Goal: Transaction & Acquisition: Book appointment/travel/reservation

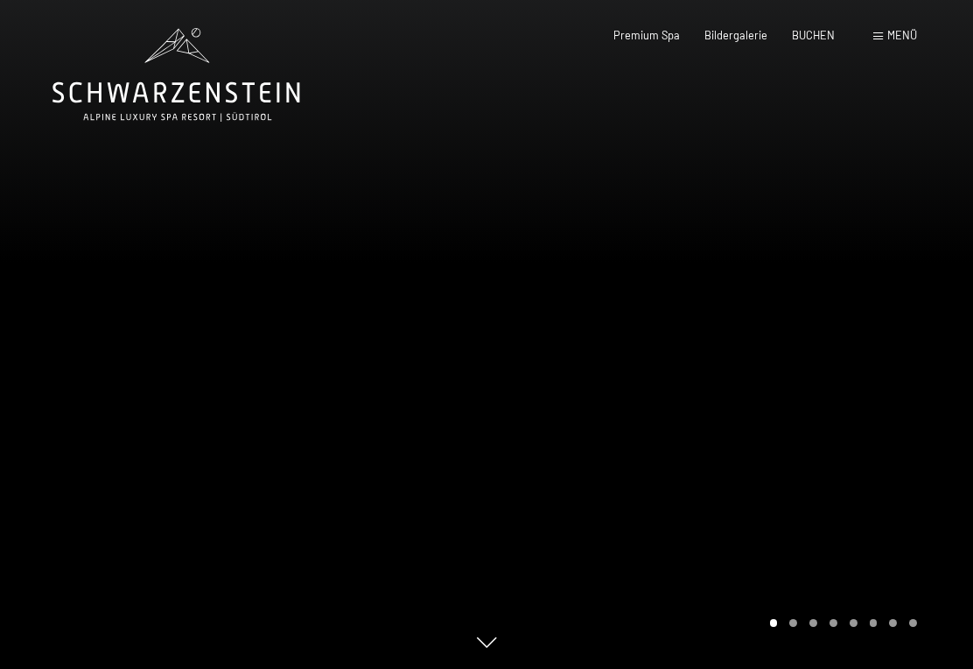
click at [887, 41] on span "Menü" at bounding box center [902, 35] width 30 height 14
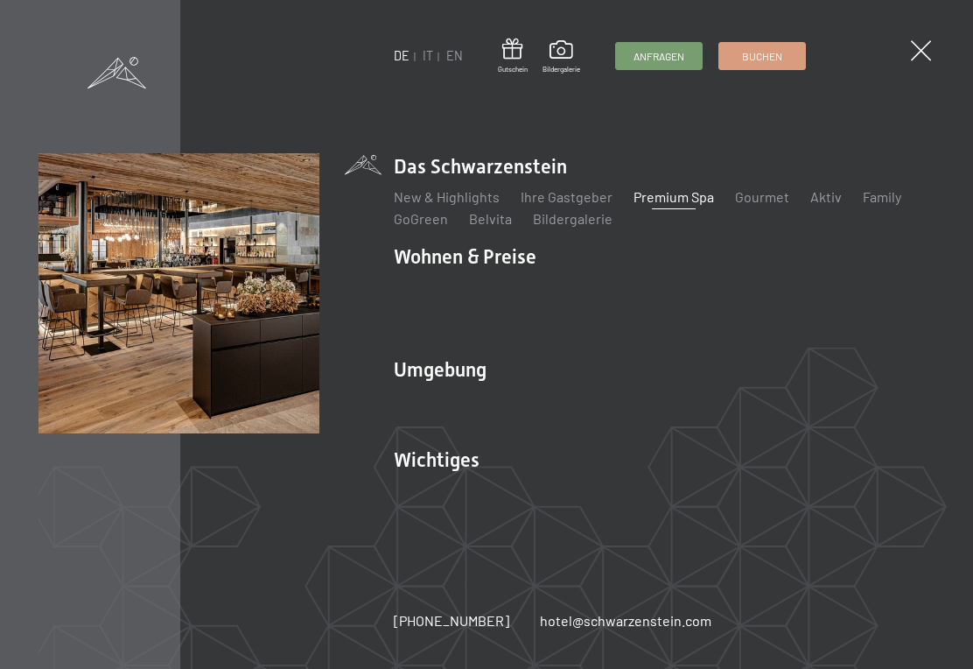
click at [478, 203] on link "New & Highlights" at bounding box center [447, 196] width 106 height 17
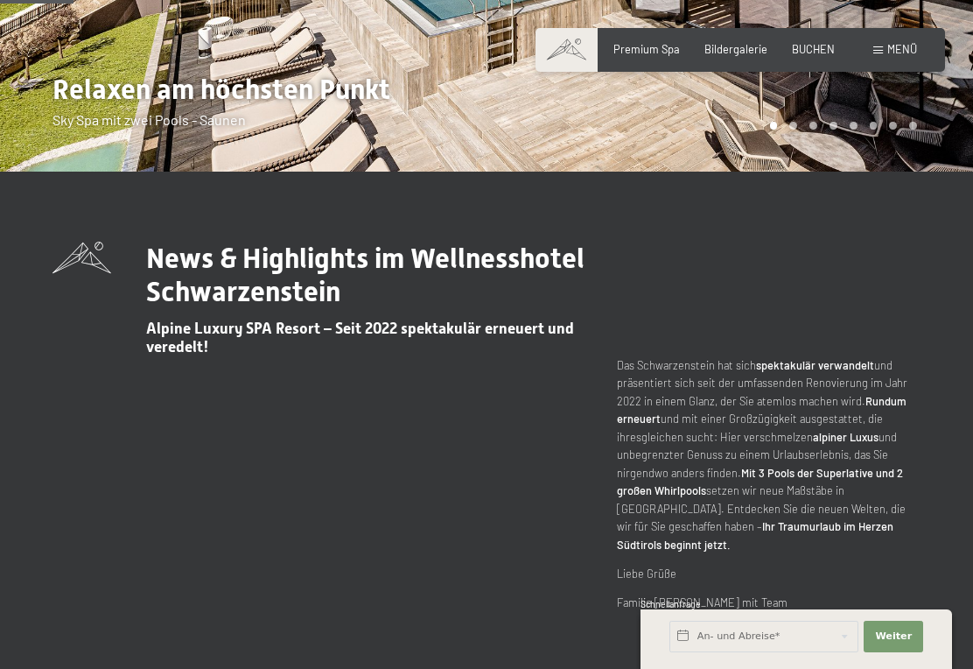
scroll to position [398, 0]
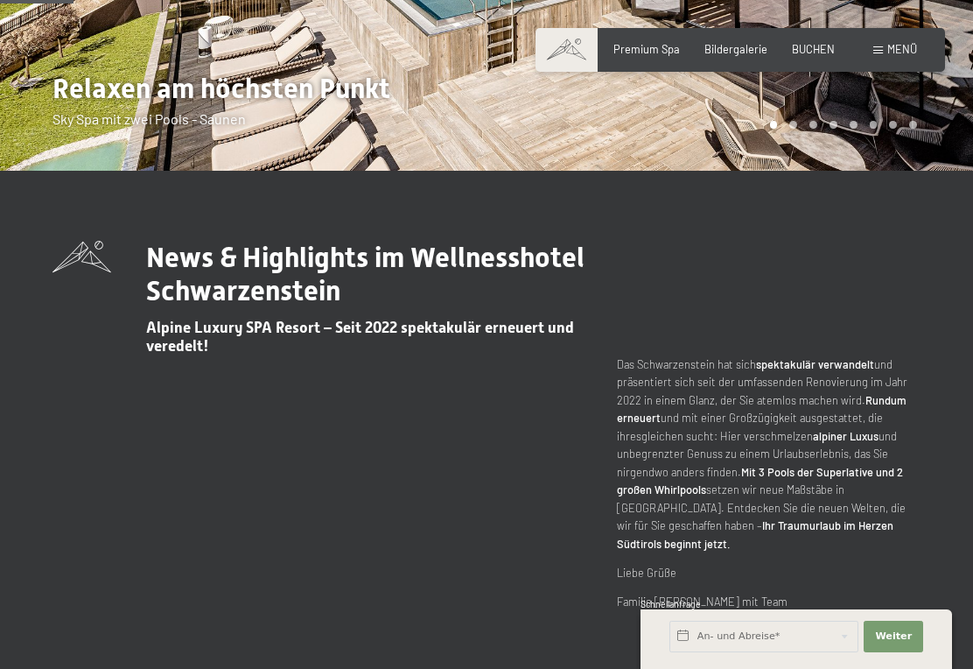
click at [892, 518] on strong "Ihr Traumurlaub im Herzen Südtirols beginnt jetzt." at bounding box center [755, 534] width 277 height 32
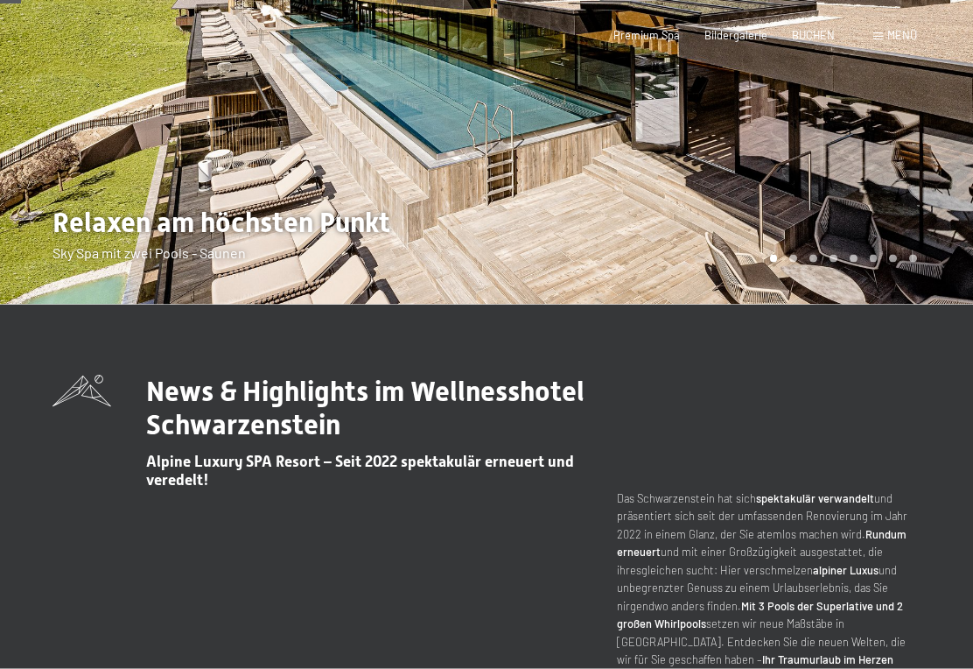
scroll to position [0, 0]
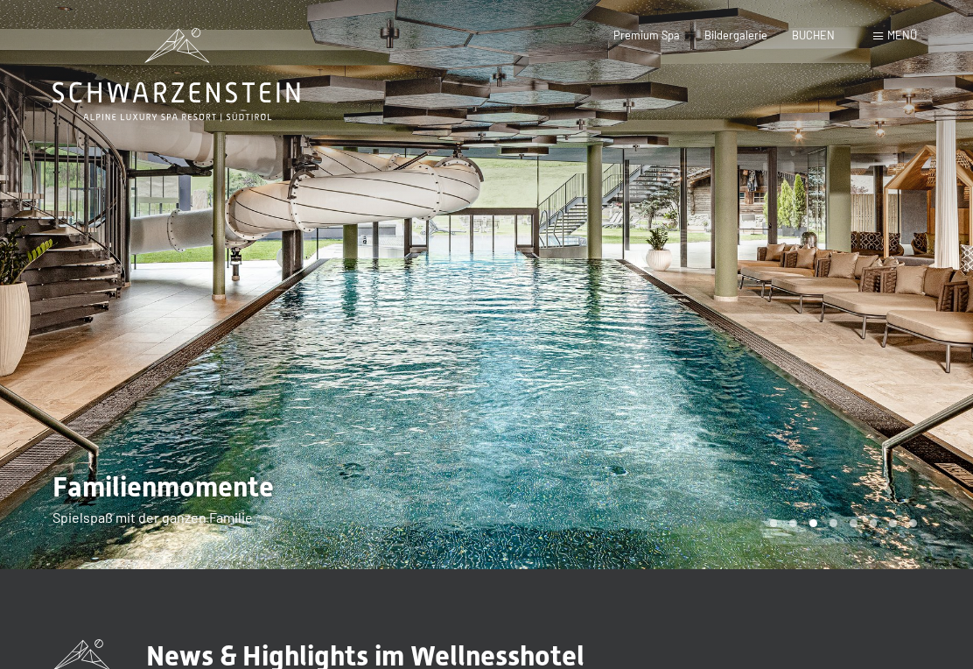
click at [890, 42] on div "Menü" at bounding box center [895, 36] width 44 height 16
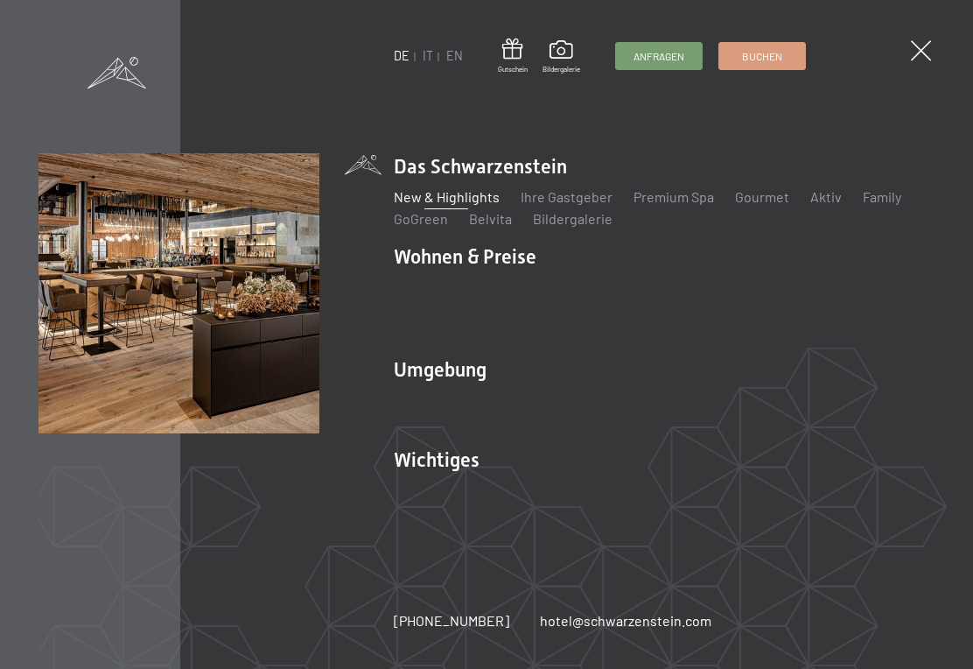
click at [770, 205] on link "Gourmet" at bounding box center [762, 196] width 54 height 17
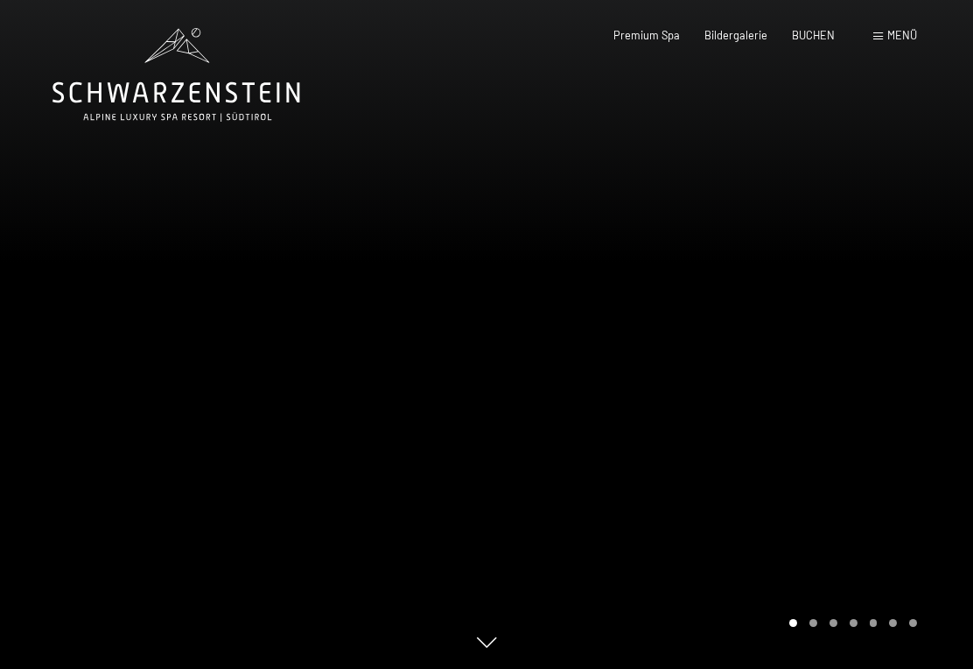
click at [891, 40] on span "Menü" at bounding box center [902, 35] width 30 height 14
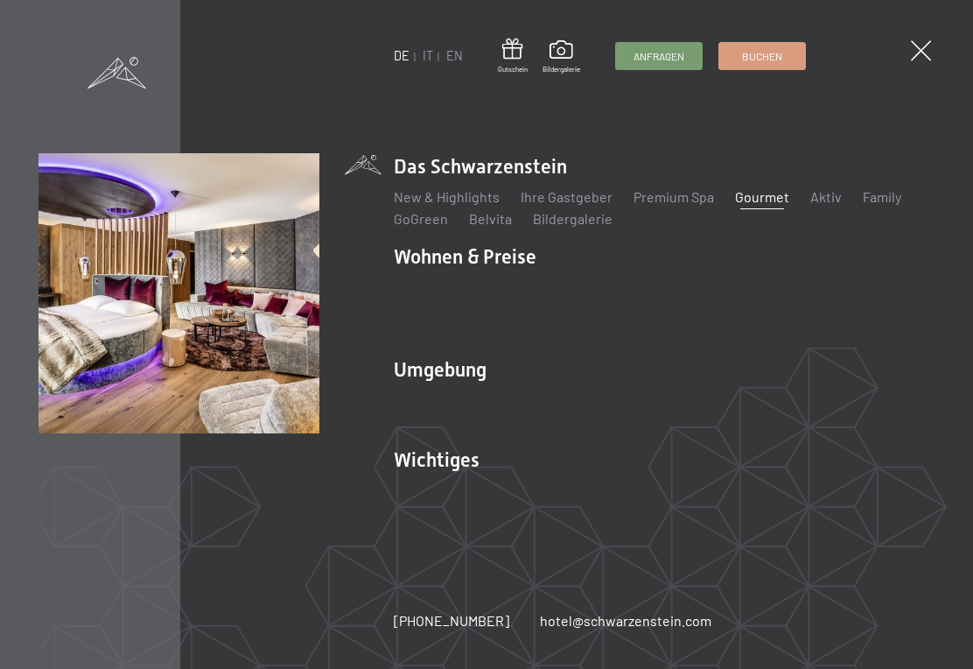
click at [486, 295] on link "Inklusivleistungen" at bounding box center [451, 286] width 114 height 17
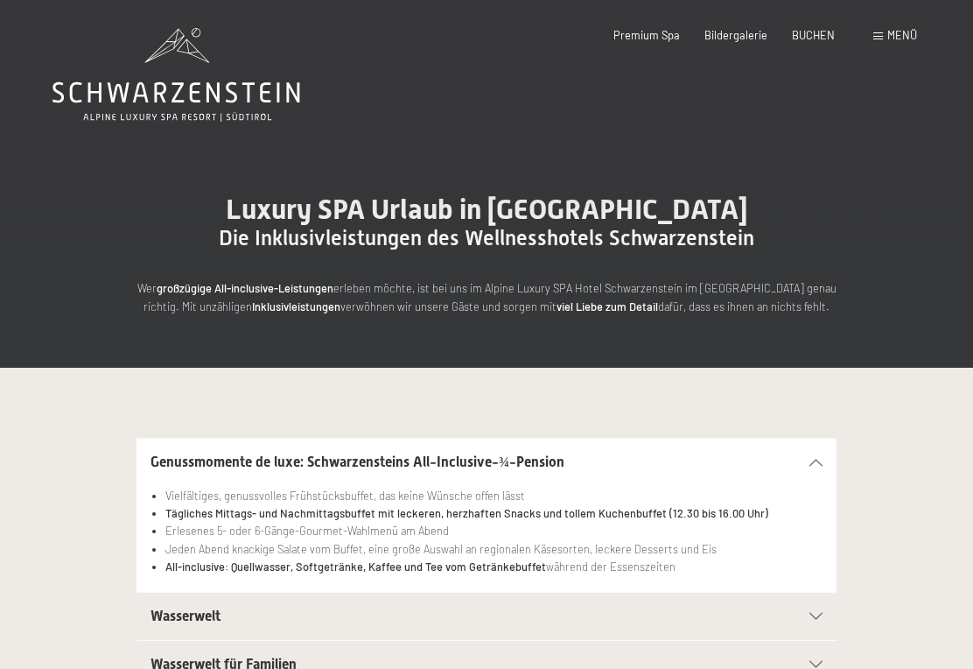
click at [874, 41] on div "Menü" at bounding box center [895, 36] width 44 height 16
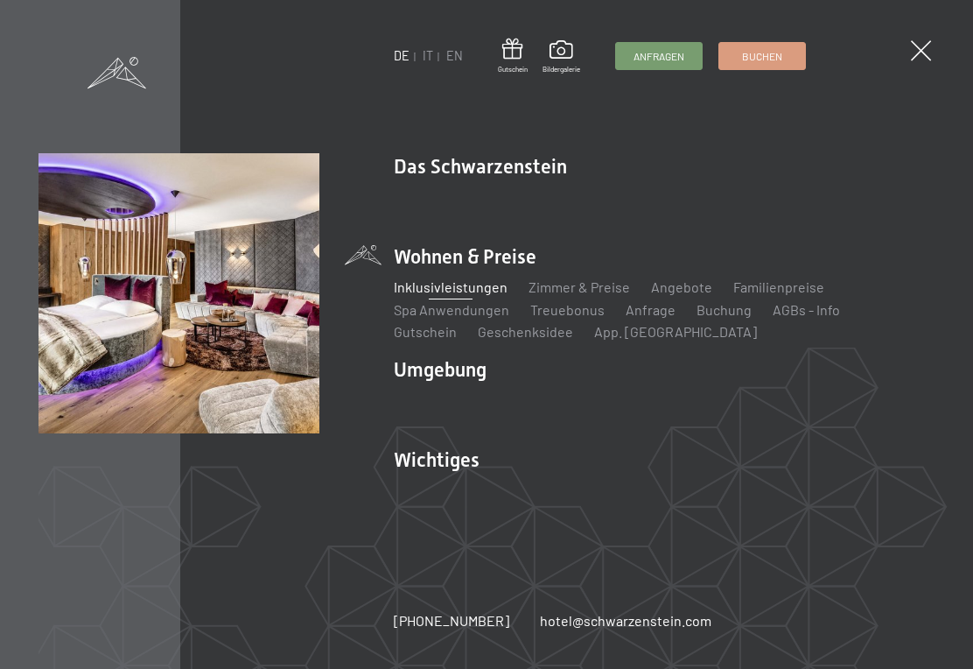
click at [604, 291] on link "Zimmer & Preise" at bounding box center [580, 286] width 102 height 17
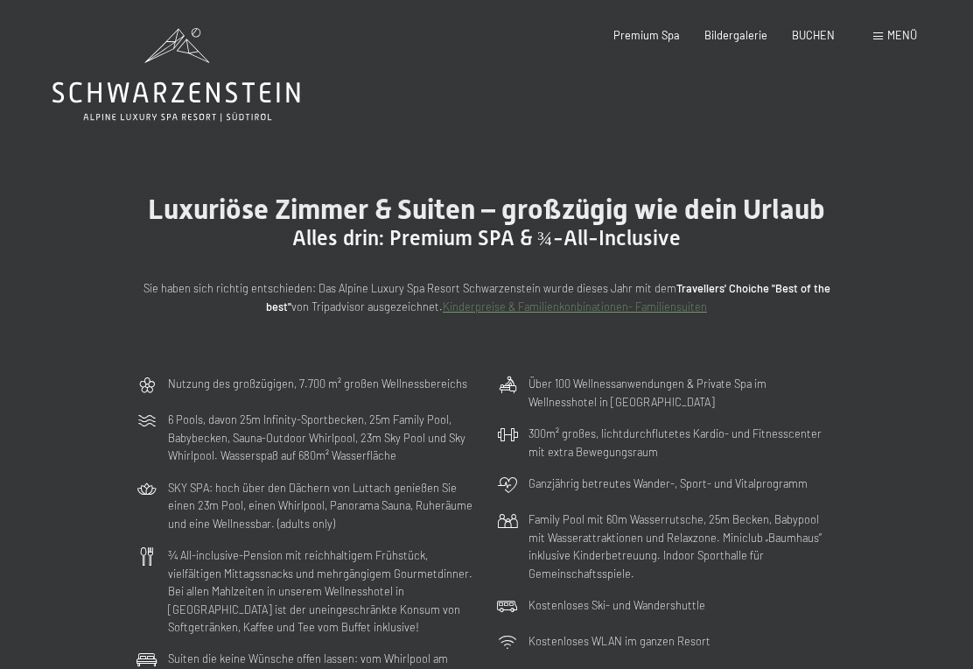
click at [893, 550] on div "Nutzung des großzügigen, 7.700 m² großen Wellnessbereichs 6 Pools, davon 25m In…" at bounding box center [486, 564] width 973 height 393
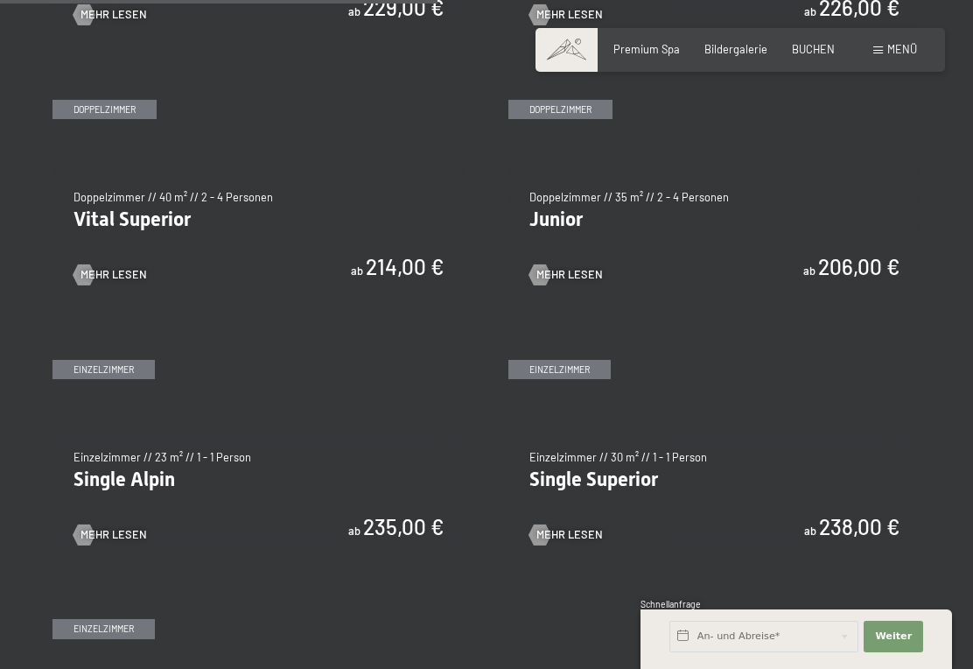
scroll to position [1722, 0]
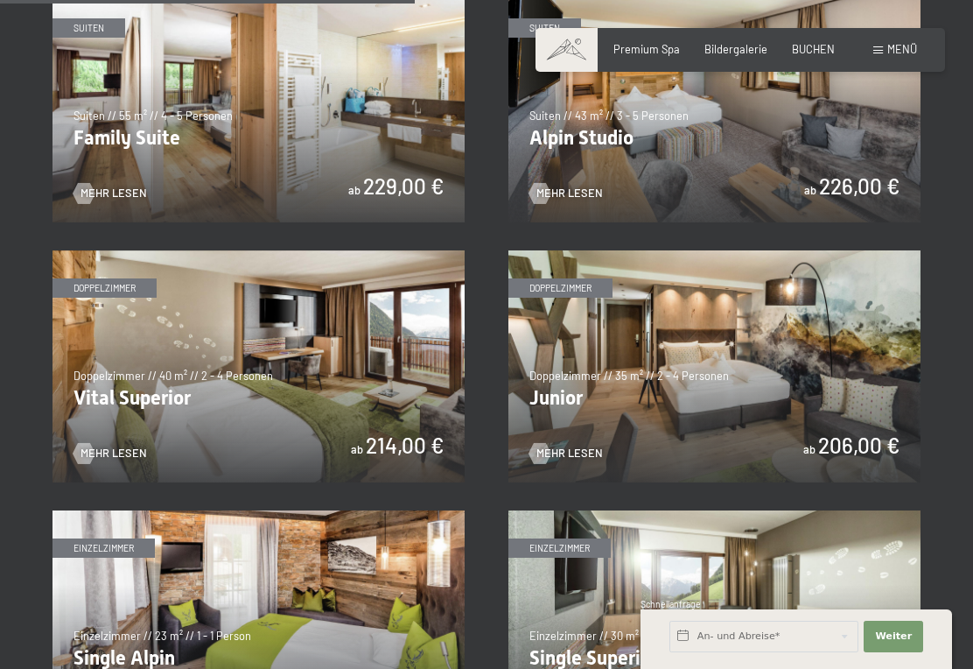
click at [586, 457] on img at bounding box center [714, 366] width 412 height 232
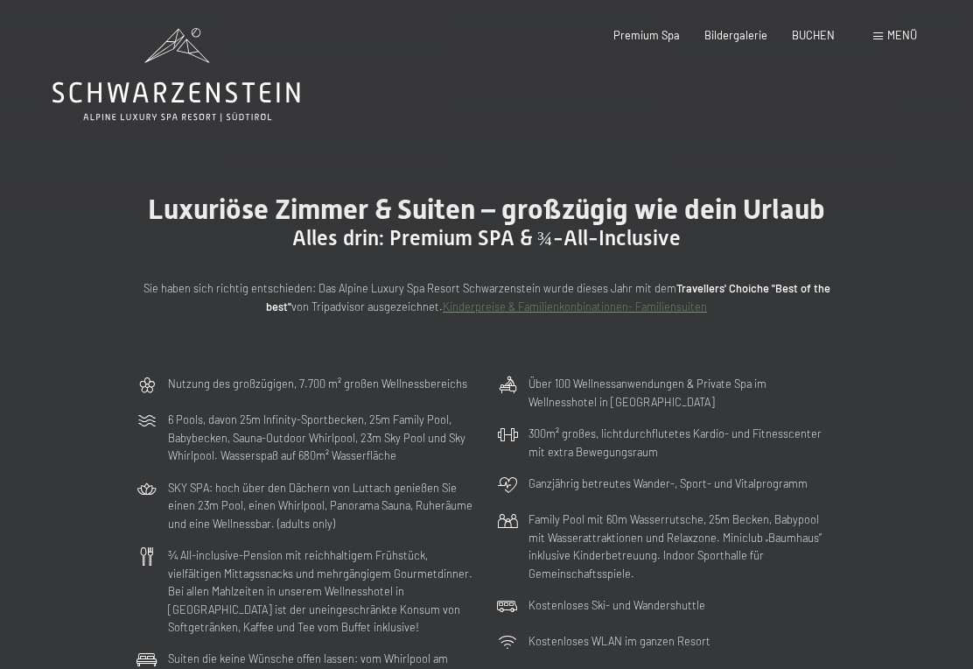
click at [819, 37] on span "BUCHEN" at bounding box center [813, 35] width 43 height 14
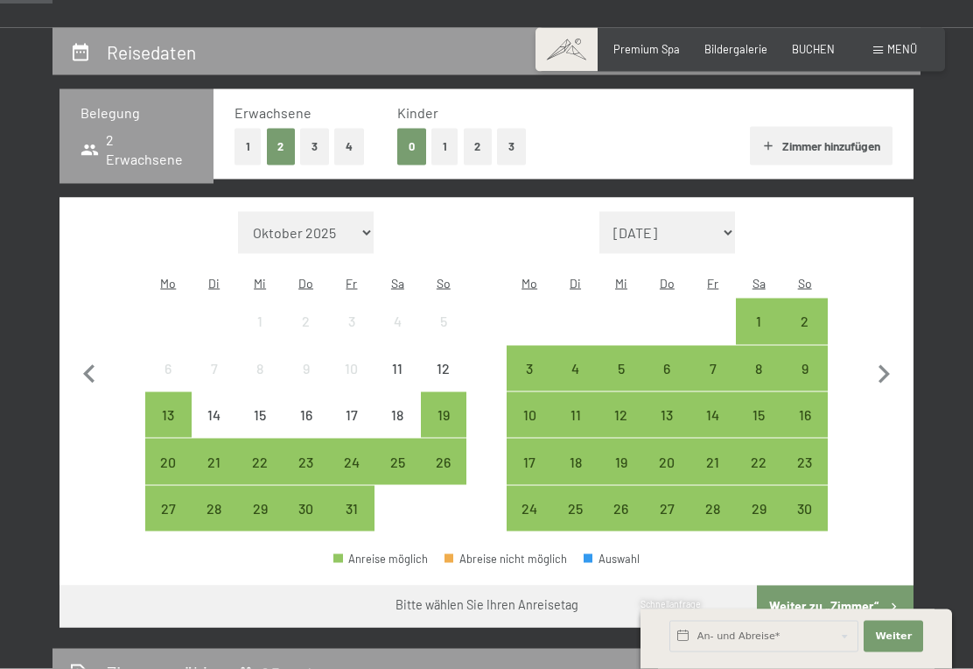
scroll to position [307, 0]
click at [889, 355] on icon "button" at bounding box center [884, 373] width 37 height 37
select select "2025-11-01"
select select "2025-12-01"
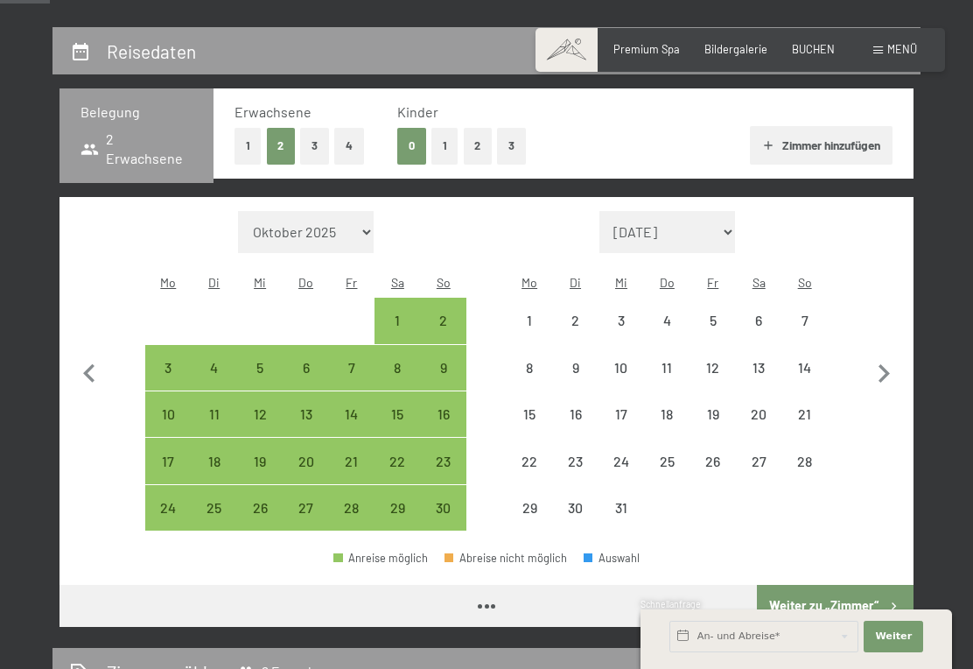
click at [894, 355] on icon "button" at bounding box center [884, 373] width 37 height 37
select select "2025-12-01"
select select "2026-01-01"
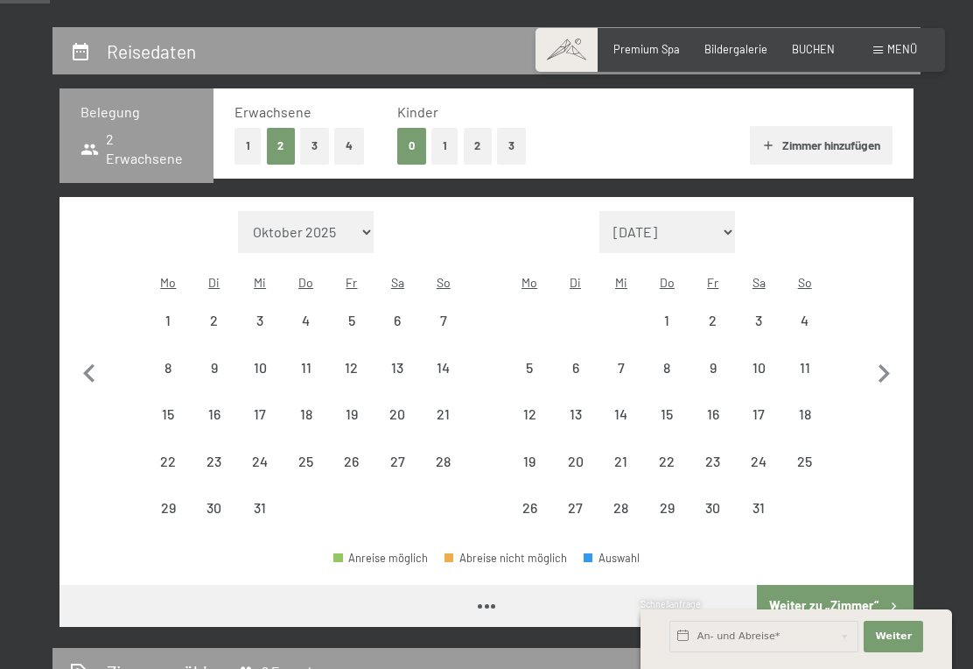
select select "2025-12-01"
select select "2026-01-01"
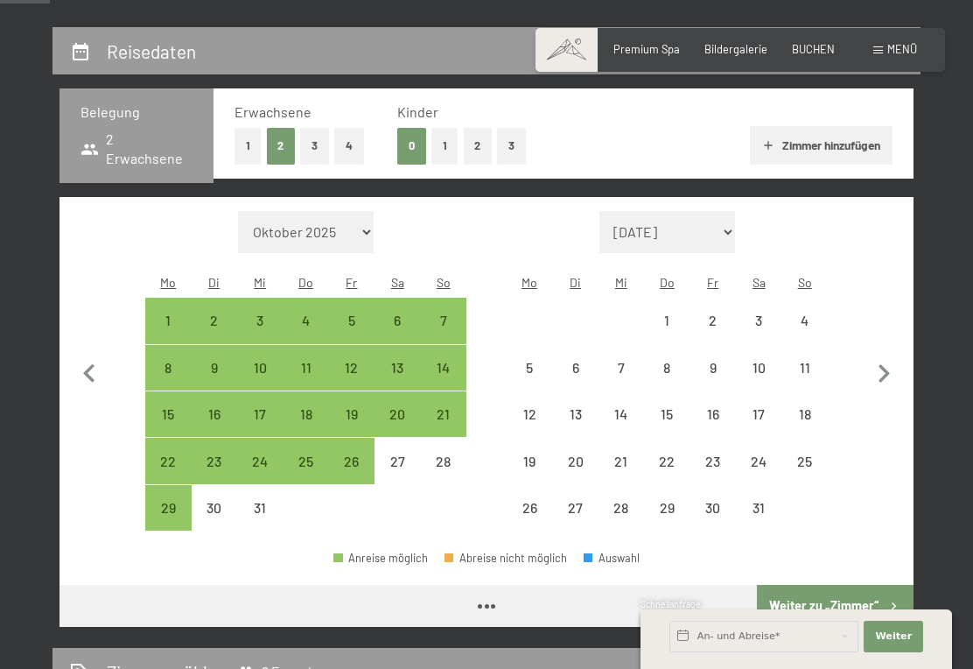
select select "2025-12-01"
select select "2026-01-01"
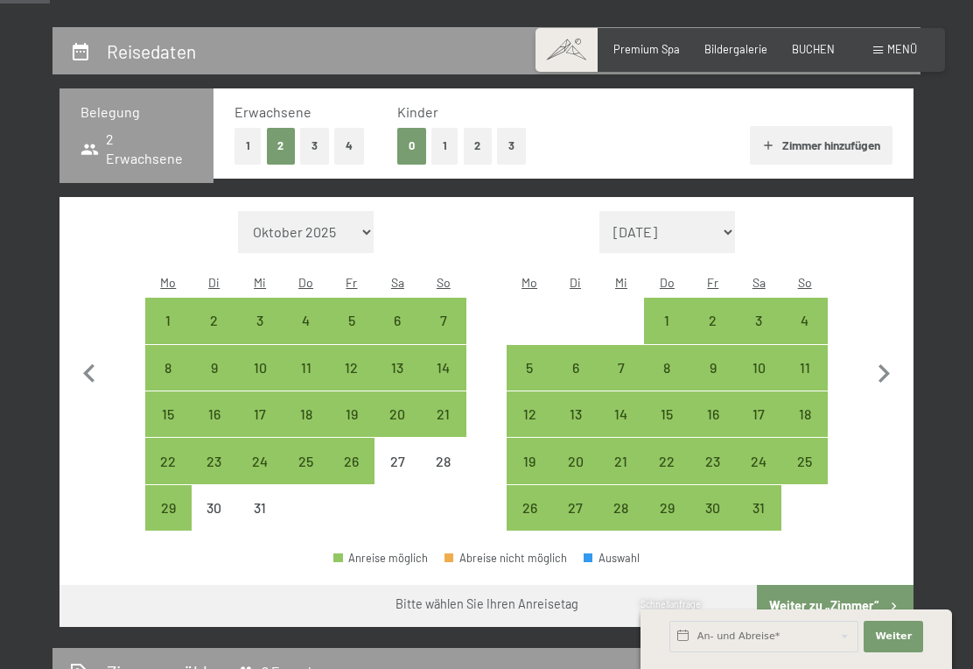
click at [889, 363] on icon "button" at bounding box center [884, 373] width 37 height 37
select select "2026-01-01"
select select "2026-02-01"
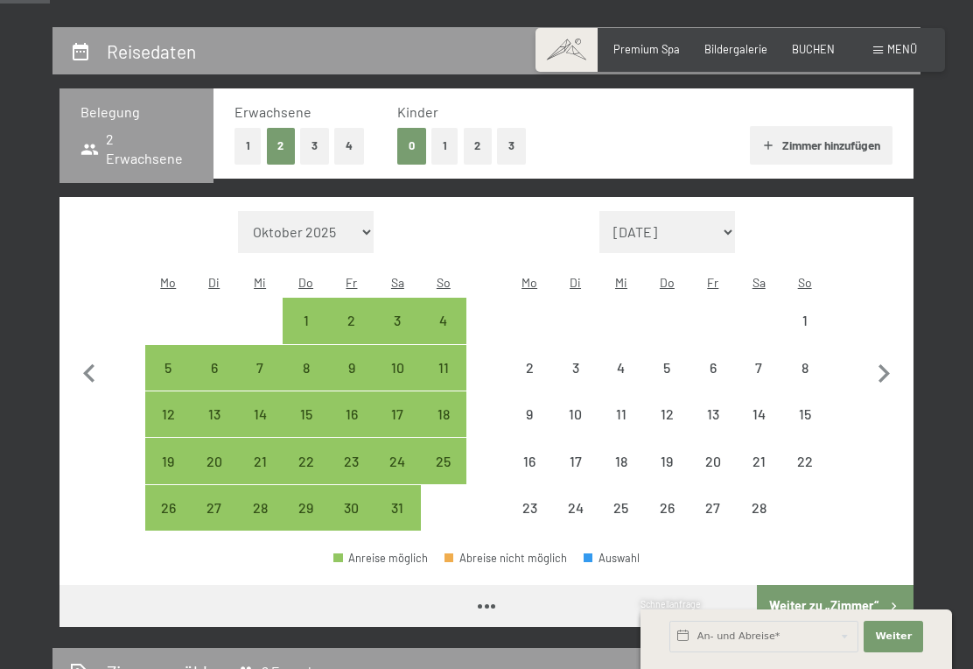
click at [888, 362] on icon "button" at bounding box center [884, 373] width 37 height 37
select select "2026-02-01"
select select "2026-03-01"
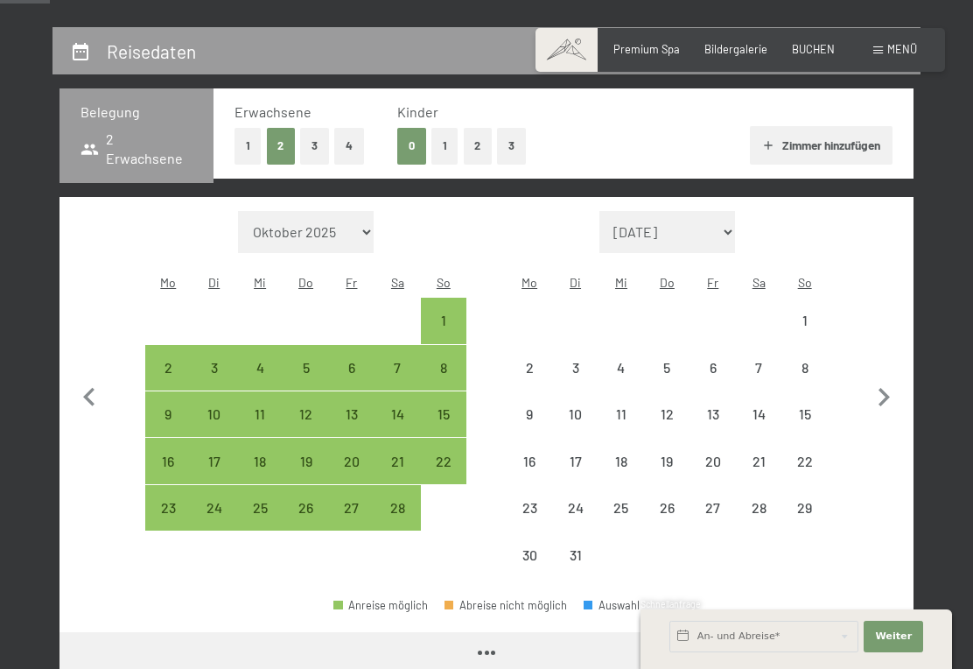
click at [894, 355] on button "button" at bounding box center [884, 395] width 37 height 368
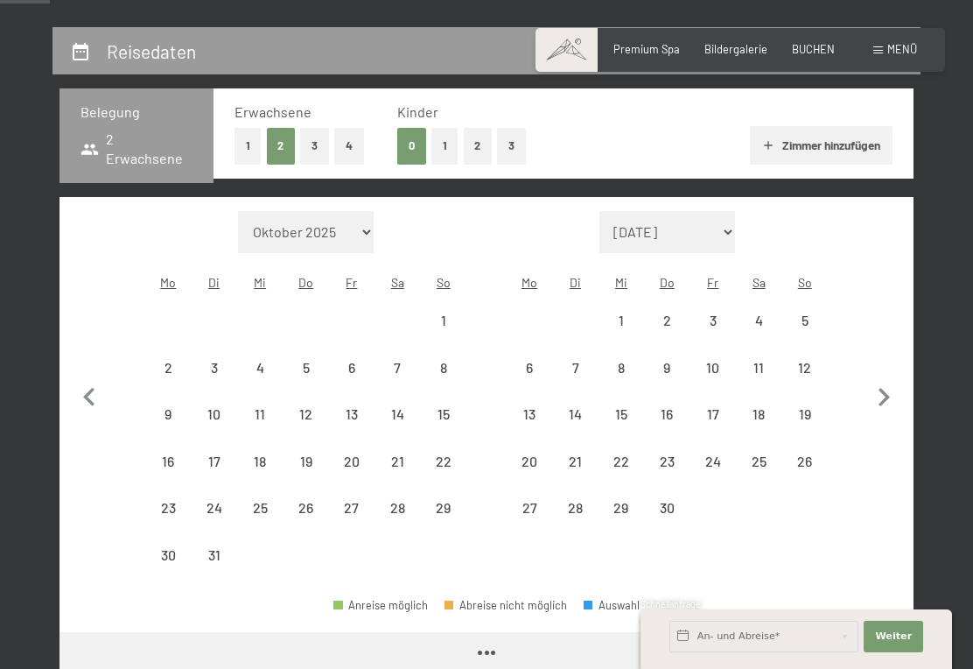
select select "2026-03-01"
select select "2026-04-01"
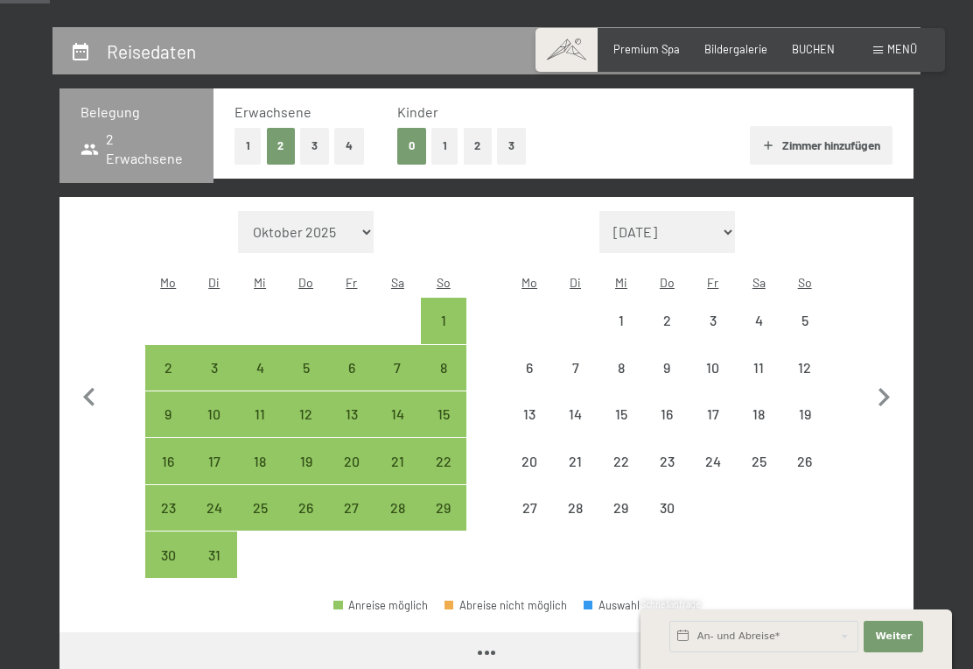
select select "2026-03-01"
select select "2026-04-01"
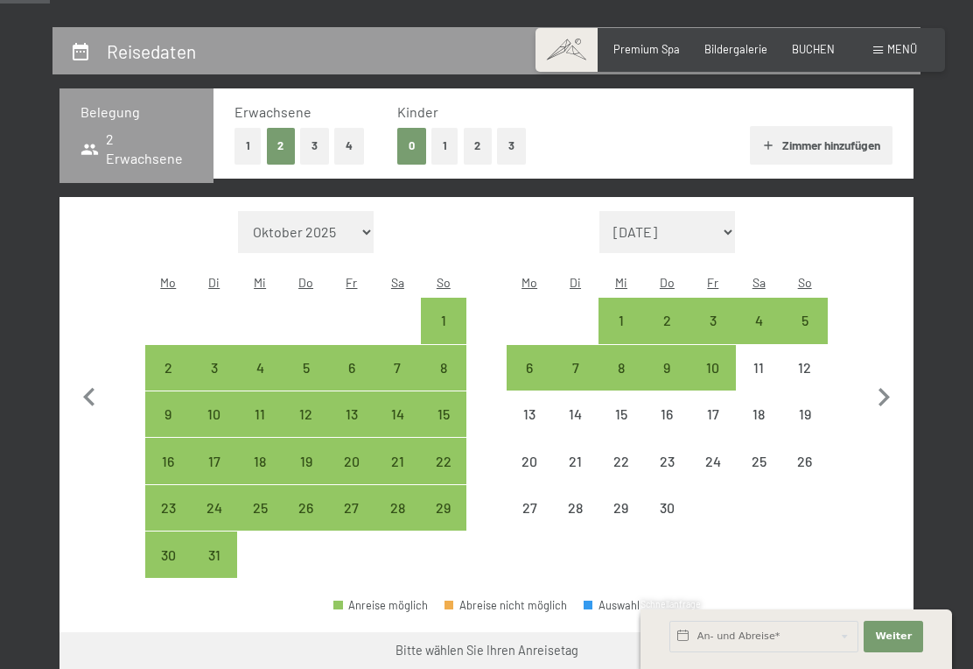
click at [895, 381] on icon "button" at bounding box center [884, 397] width 37 height 37
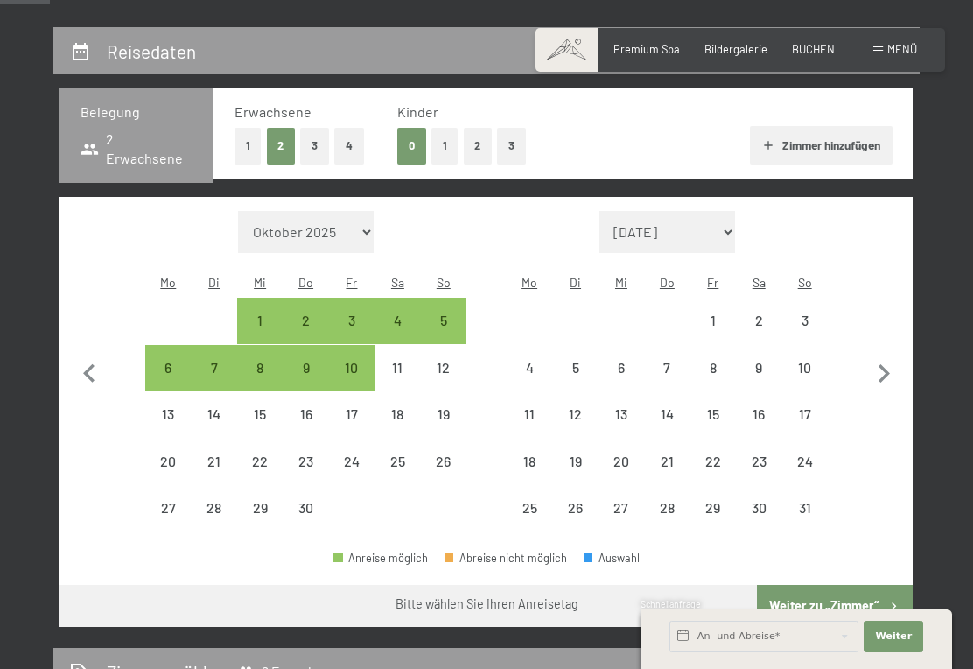
select select "2026-04-01"
select select "2026-05-01"
select select "2026-04-01"
select select "2026-05-01"
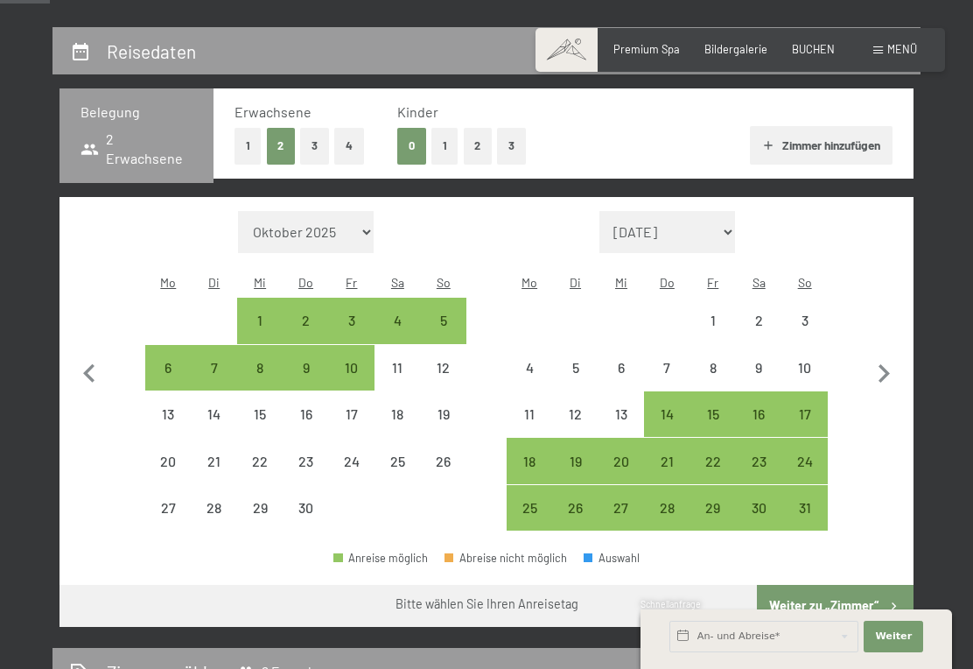
click at [97, 366] on icon "button" at bounding box center [89, 373] width 37 height 37
select select "2026-03-01"
select select "2026-04-01"
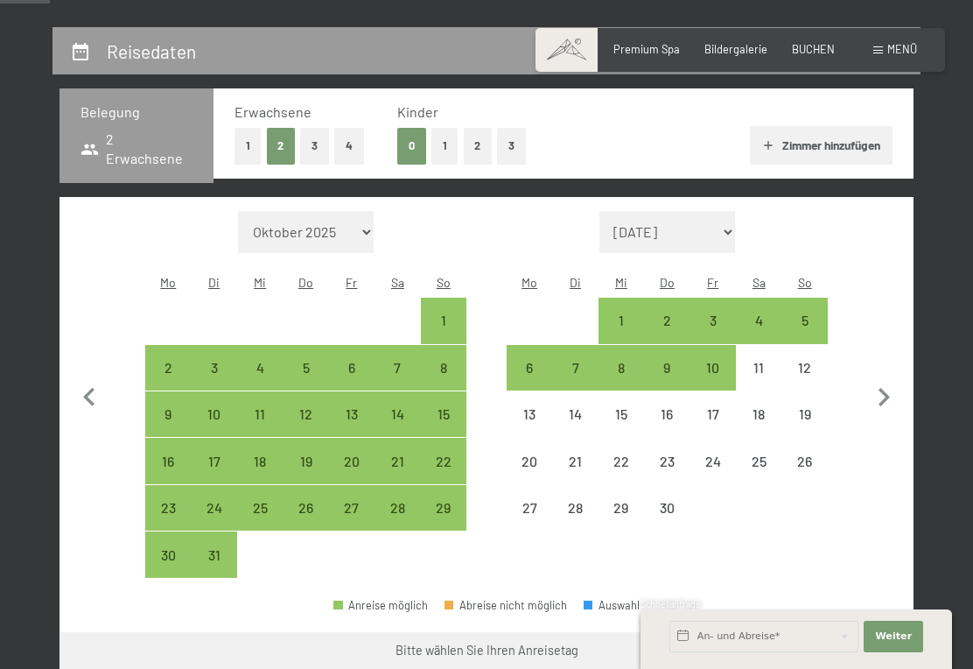
click at [894, 389] on icon "button" at bounding box center [884, 397] width 37 height 37
select select "2026-04-01"
select select "2026-05-01"
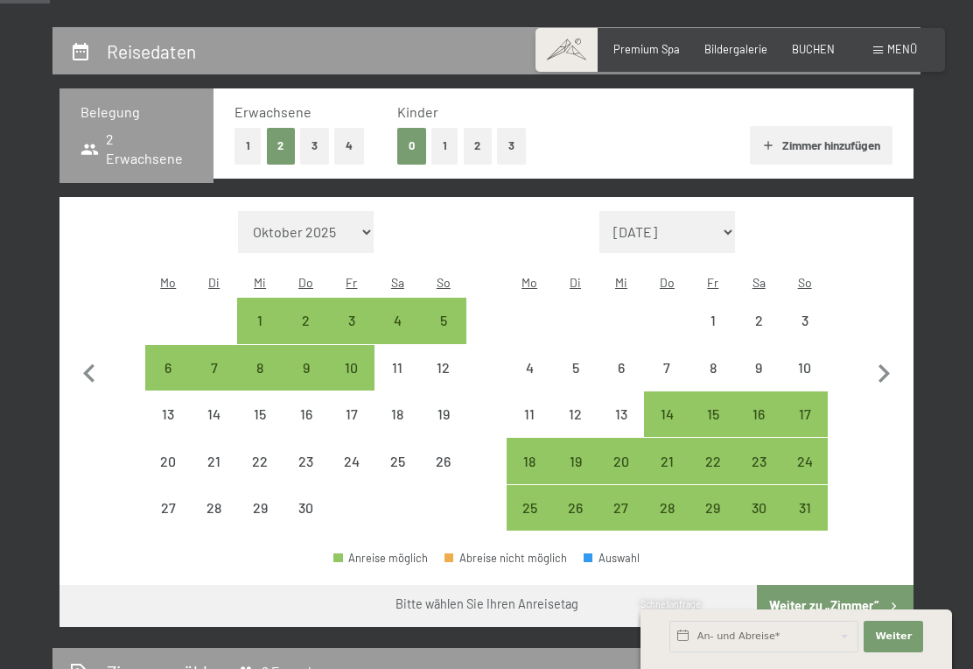
click at [764, 407] on div "16" at bounding box center [759, 428] width 42 height 42
select select "2026-04-01"
select select "2026-05-01"
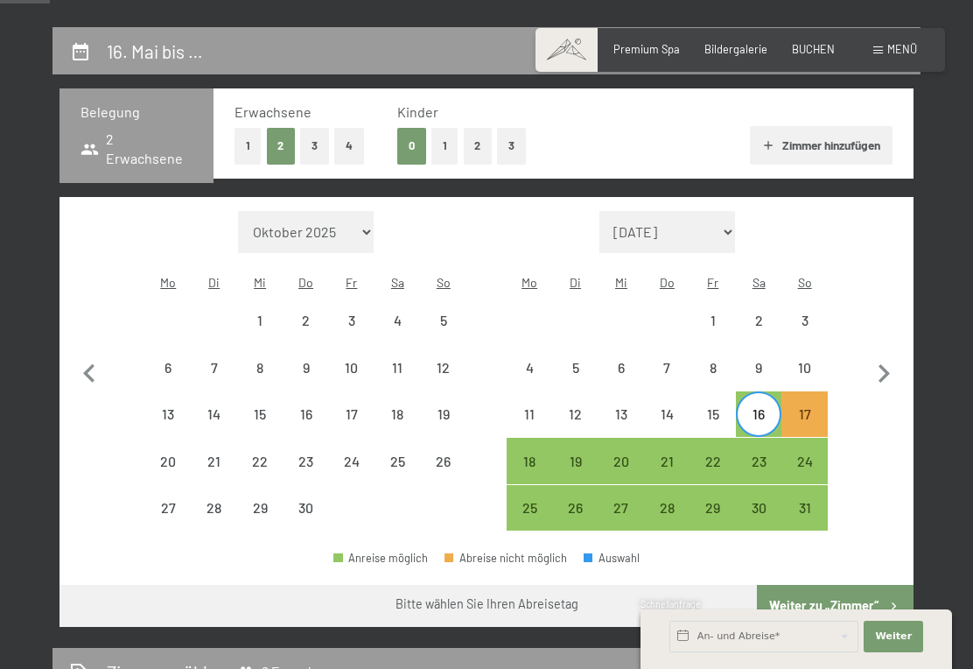
click at [625, 454] on div "20" at bounding box center [621, 475] width 42 height 42
select select "2026-04-01"
select select "2026-05-01"
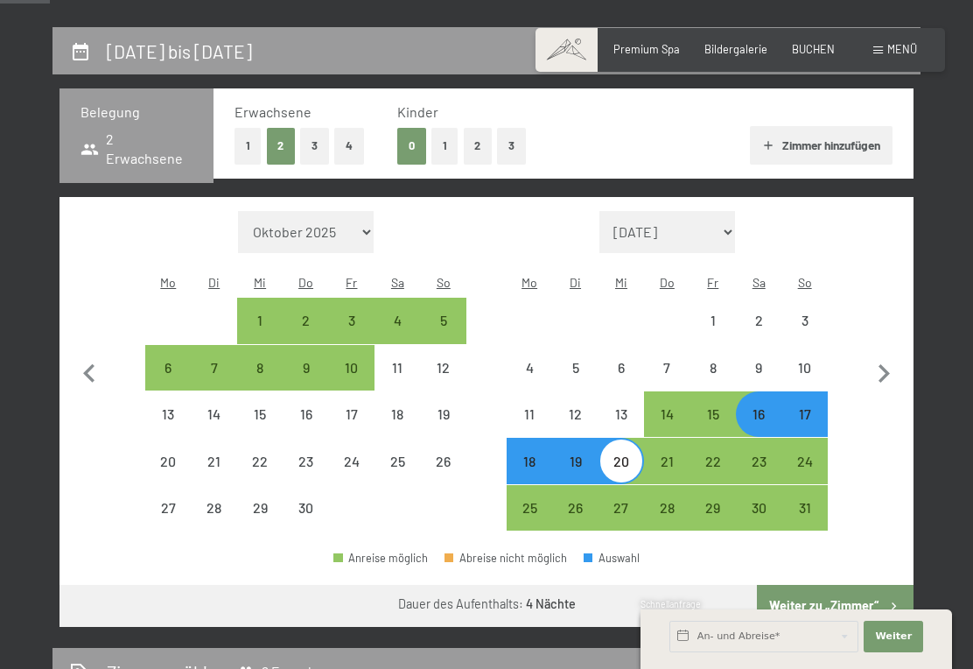
click at [867, 588] on button "Weiter zu „Zimmer“" at bounding box center [835, 606] width 157 height 42
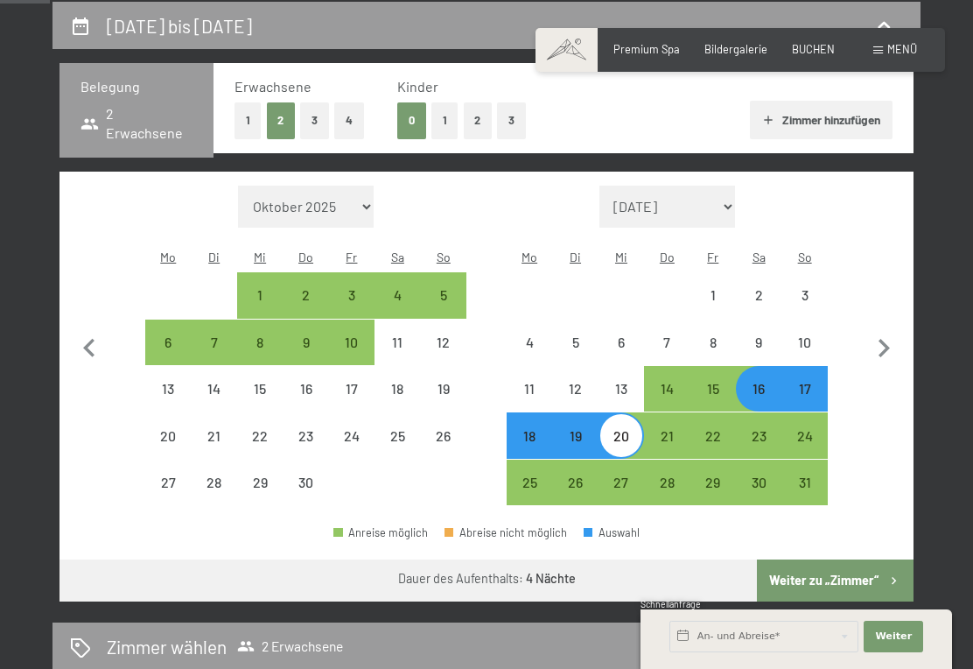
select select "2026-04-01"
select select "2026-05-01"
